Goal: Go to known website: Go to known website

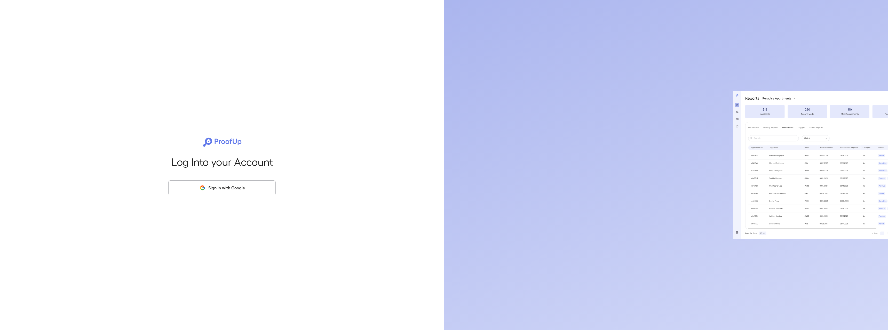
click at [202, 131] on div "Log Into your Account Sign in with Google" at bounding box center [222, 165] width 428 height 330
click at [213, 144] on icon at bounding box center [222, 142] width 44 height 14
drag, startPoint x: 224, startPoint y: 142, endPoint x: 381, endPoint y: 0, distance: 212.3
click at [261, 33] on div "Log Into your Account Sign in with Google" at bounding box center [222, 165] width 428 height 330
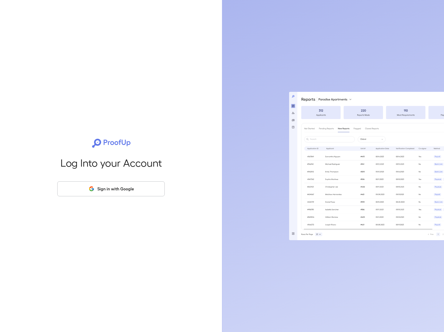
click at [106, 138] on icon at bounding box center [111, 143] width 44 height 14
drag, startPoint x: 108, startPoint y: 139, endPoint x: 85, endPoint y: 106, distance: 40.7
click at [87, 96] on div "Log Into your Account Sign in with Google" at bounding box center [111, 166] width 206 height 332
drag, startPoint x: 83, startPoint y: 132, endPoint x: 125, endPoint y: 149, distance: 45.3
click at [125, 149] on div "Log Into your Account Sign in with Google" at bounding box center [111, 166] width 206 height 332
